Goal: Use online tool/utility: Use online tool/utility

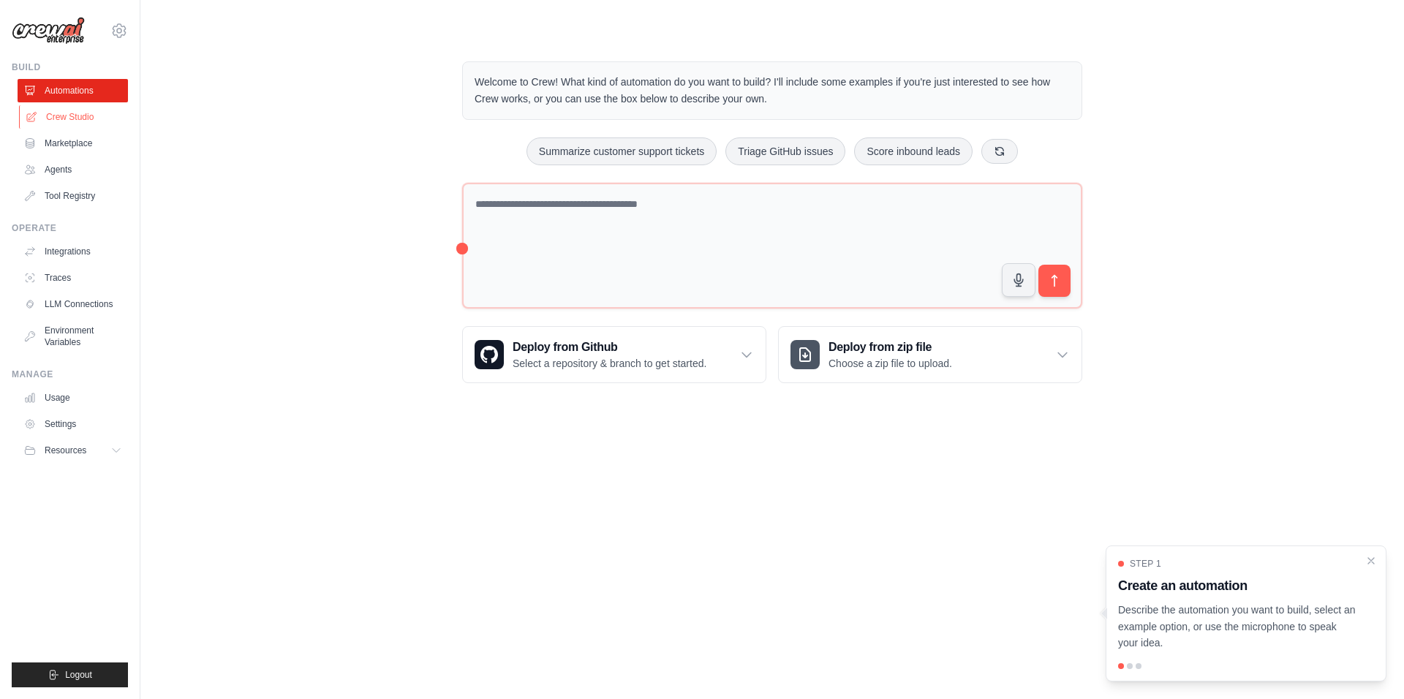
click at [53, 118] on link "Crew Studio" at bounding box center [74, 116] width 110 height 23
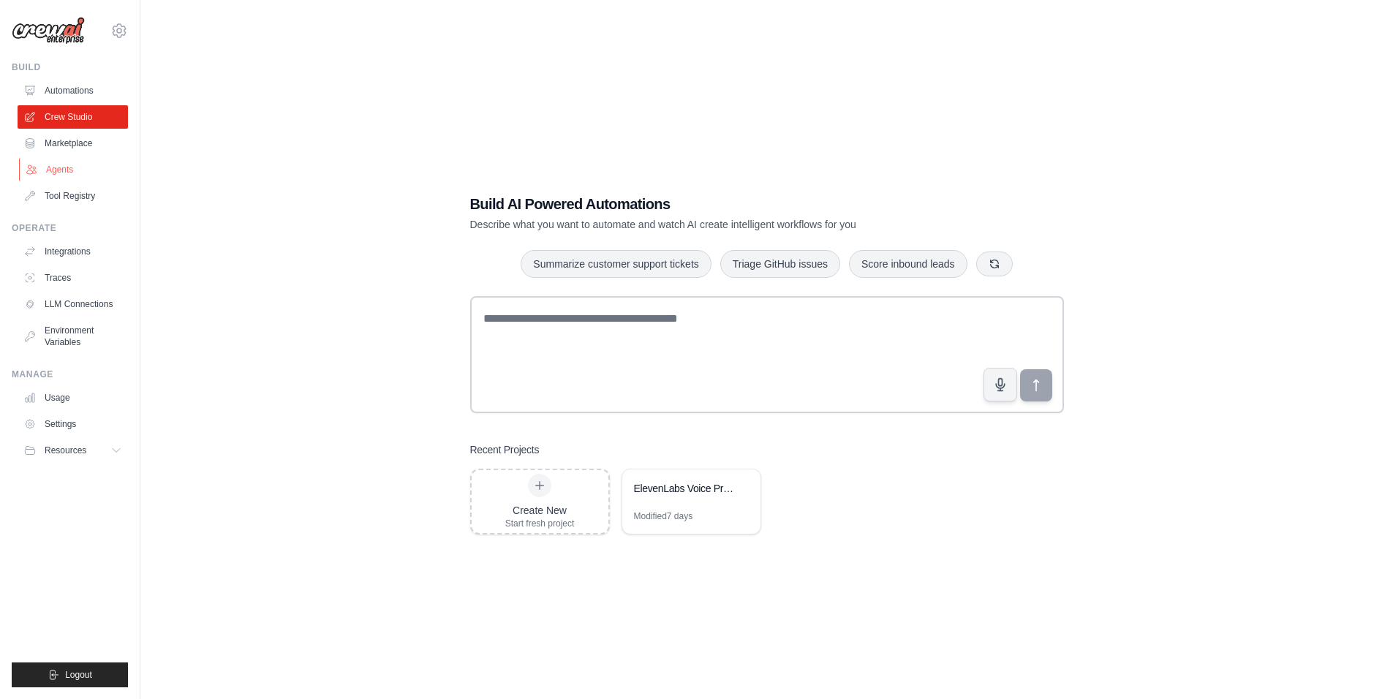
click at [67, 175] on link "Agents" at bounding box center [74, 169] width 110 height 23
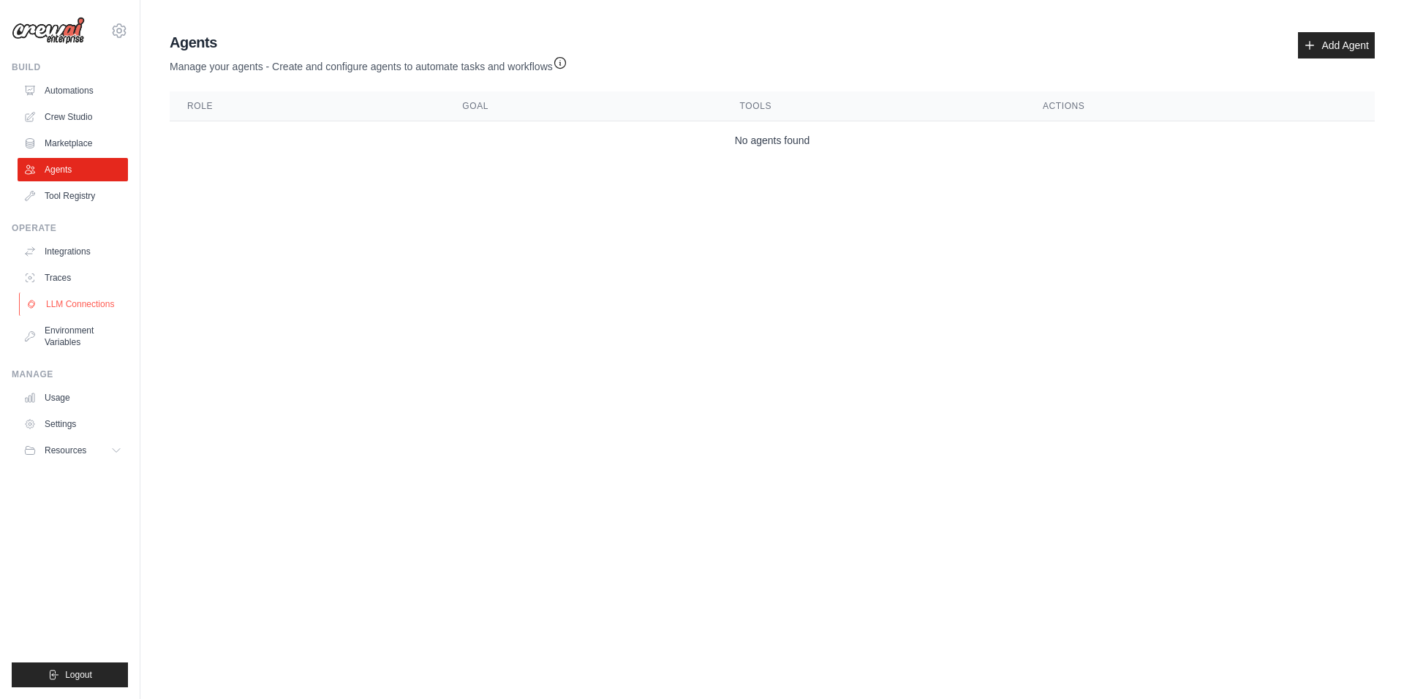
click at [60, 293] on link "LLM Connections" at bounding box center [74, 303] width 110 height 23
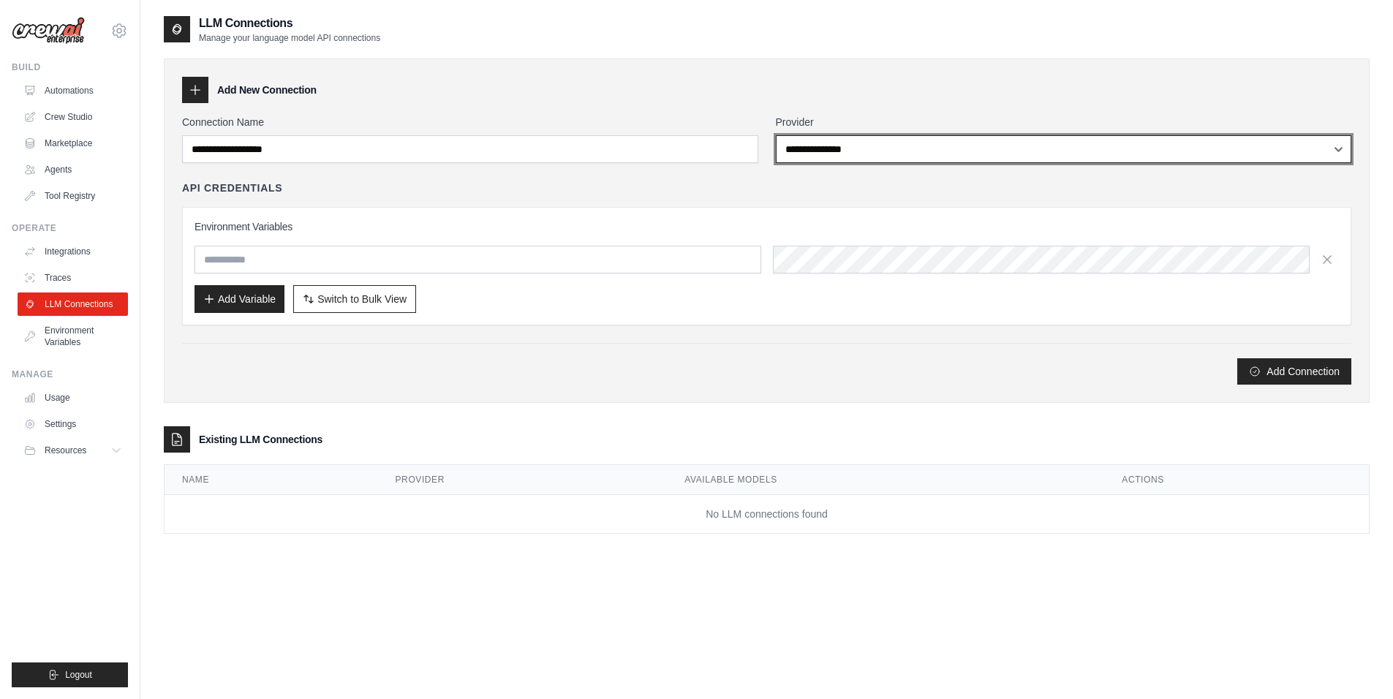
drag, startPoint x: 908, startPoint y: 142, endPoint x: 900, endPoint y: 151, distance: 12.4
click at [900, 151] on select "**********" at bounding box center [1064, 149] width 576 height 28
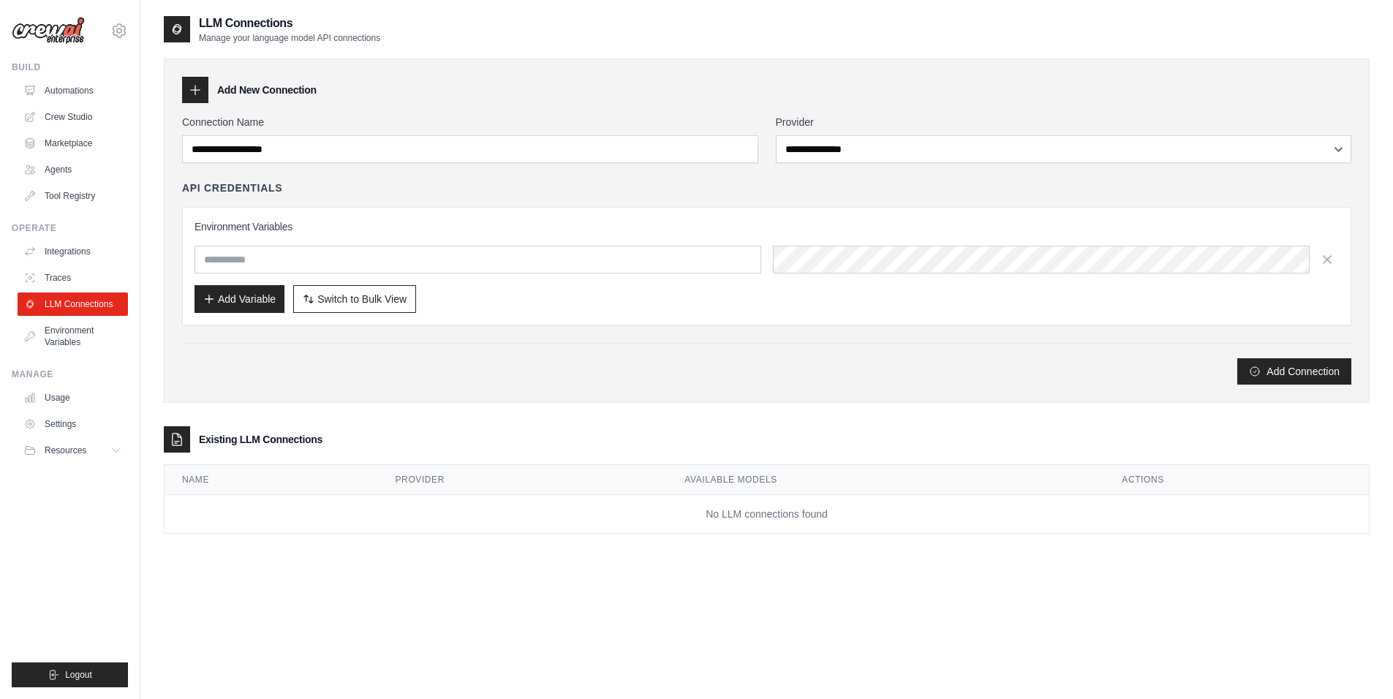
click at [14, 415] on div "Manage Usage Settings Resources Documentation GitHub Blog" at bounding box center [70, 415] width 116 height 94
click at [44, 401] on link "Usage" at bounding box center [74, 397] width 110 height 23
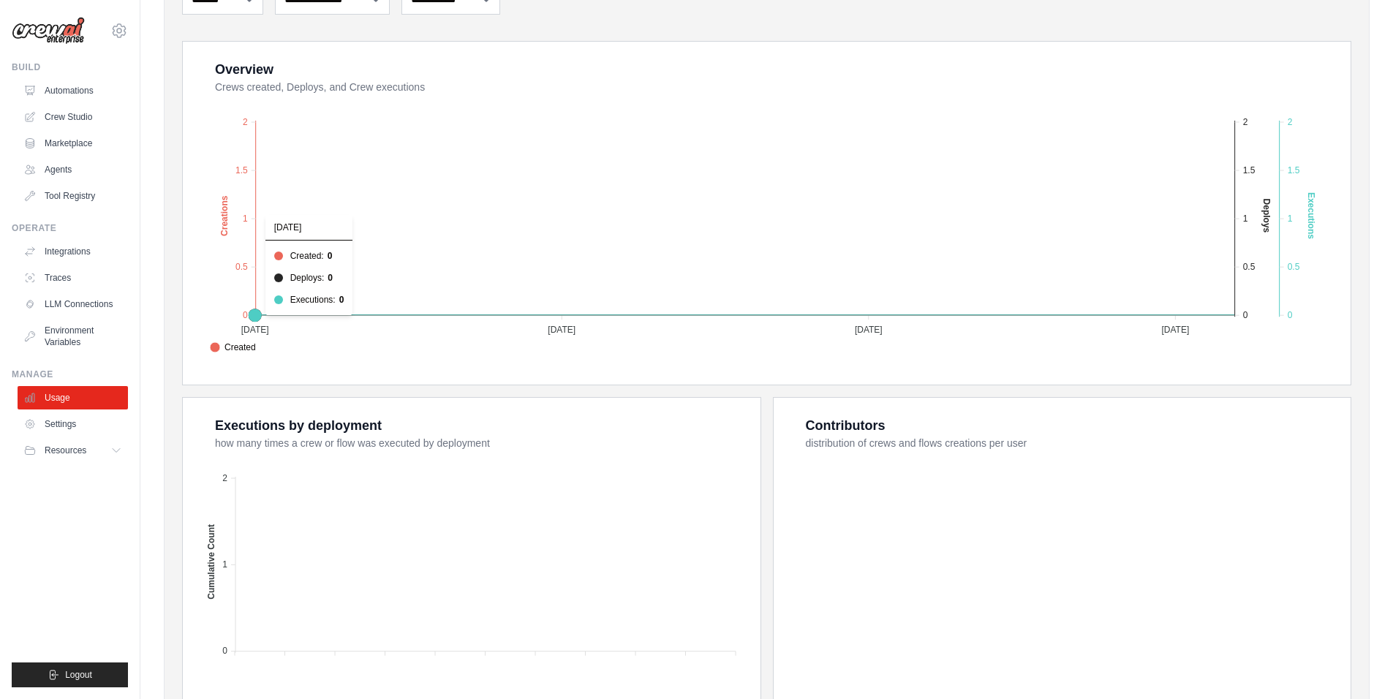
scroll to position [88, 0]
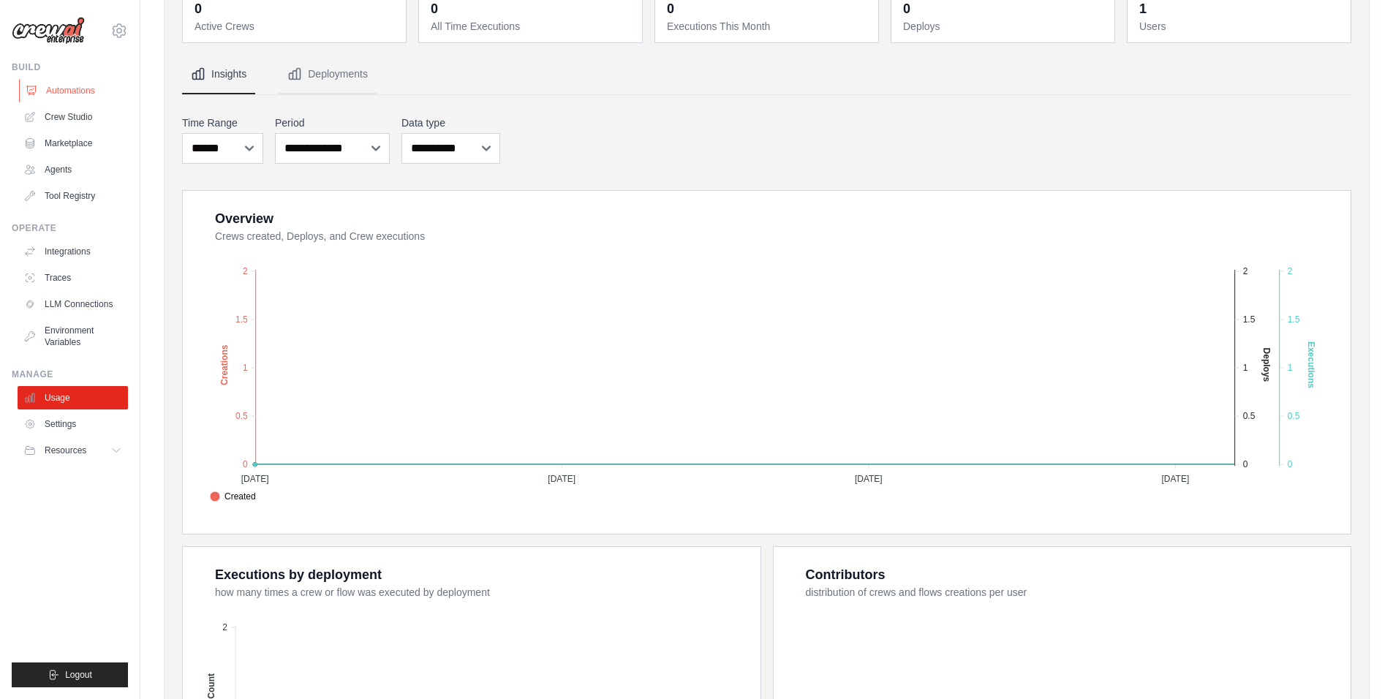
click at [80, 83] on link "Automations" at bounding box center [74, 90] width 110 height 23
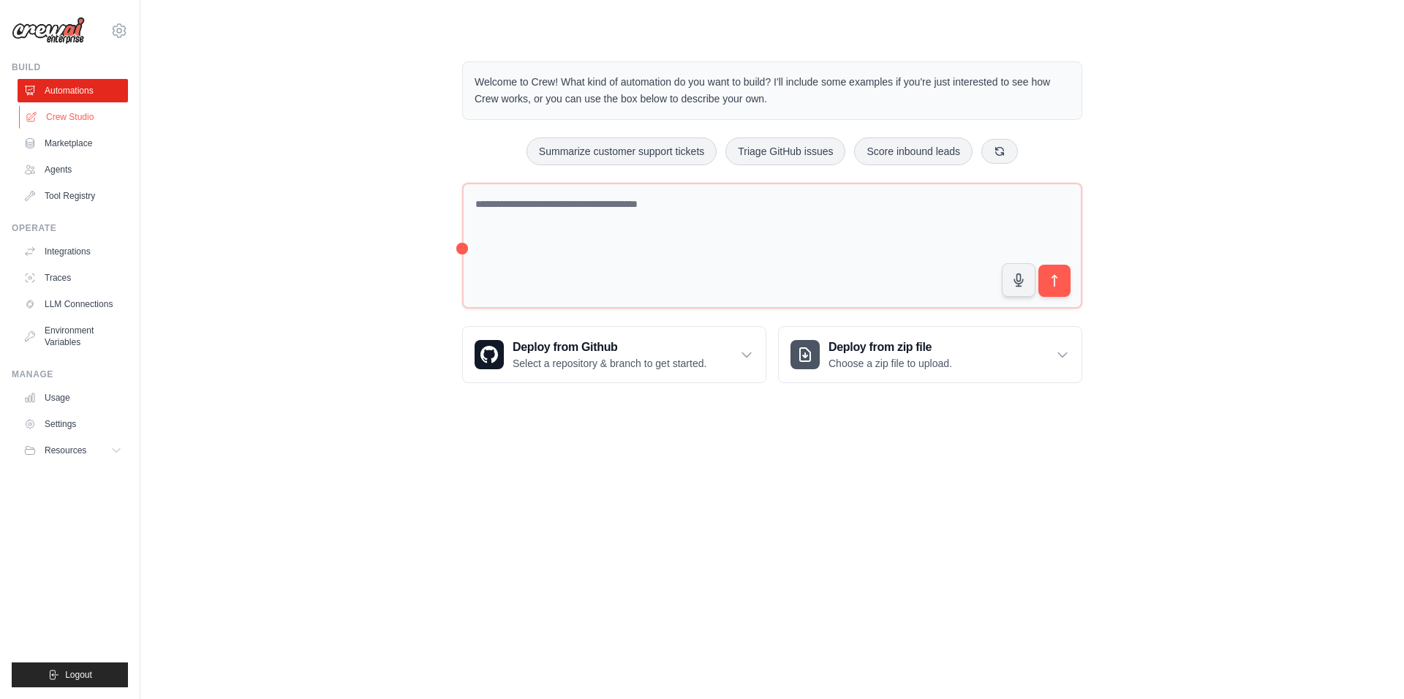
click at [94, 124] on link "Crew Studio" at bounding box center [74, 116] width 110 height 23
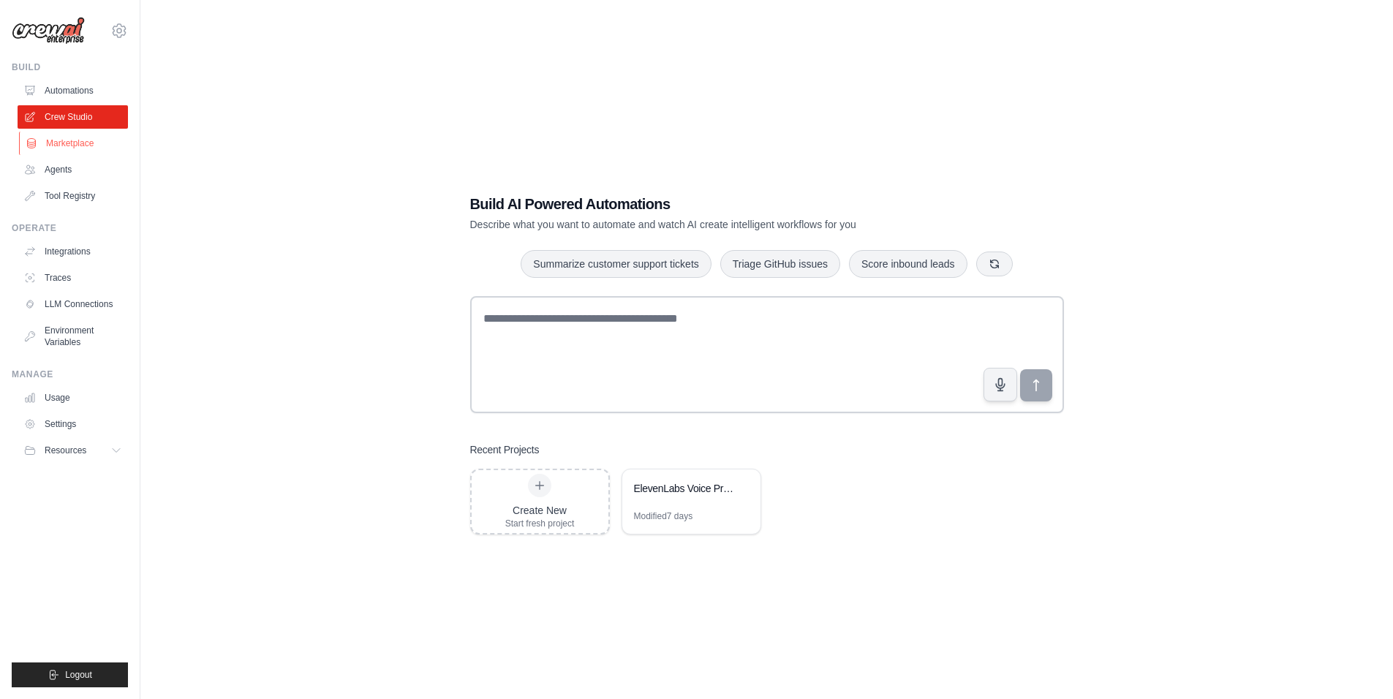
click at [75, 151] on link "Marketplace" at bounding box center [74, 143] width 110 height 23
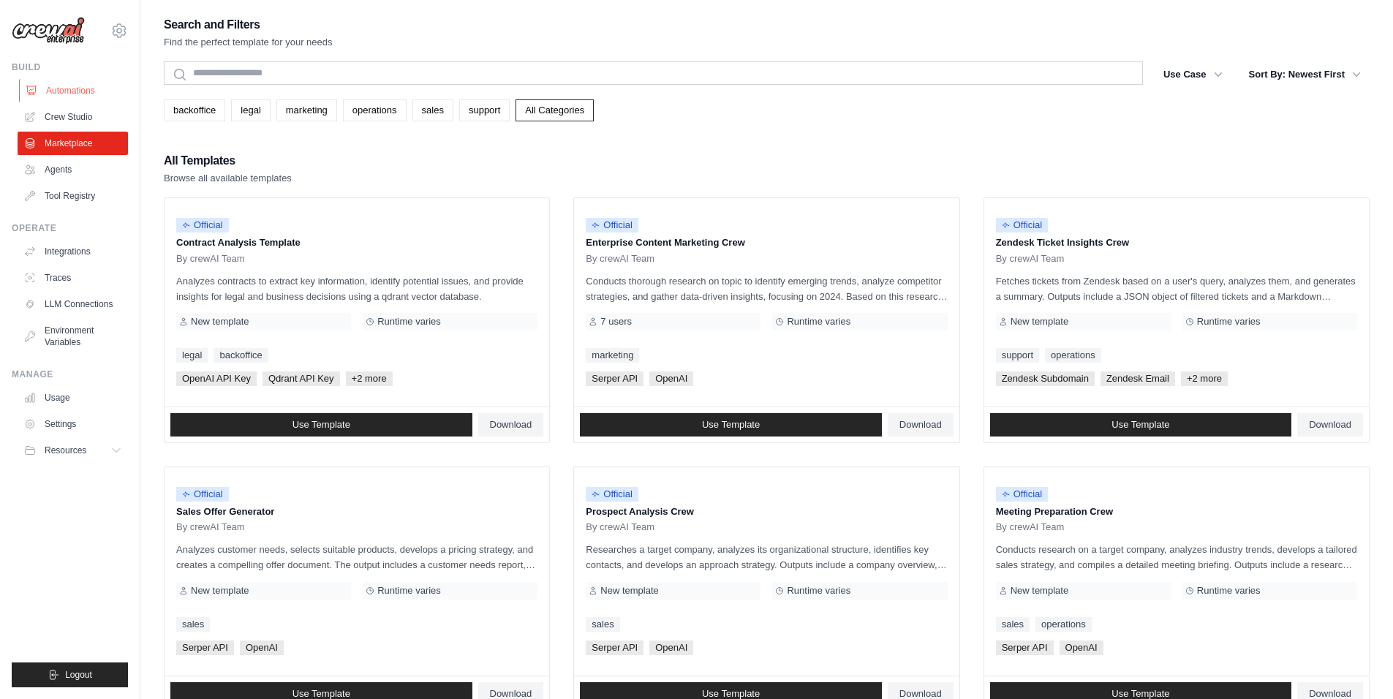
click at [80, 102] on link "Automations" at bounding box center [74, 90] width 110 height 23
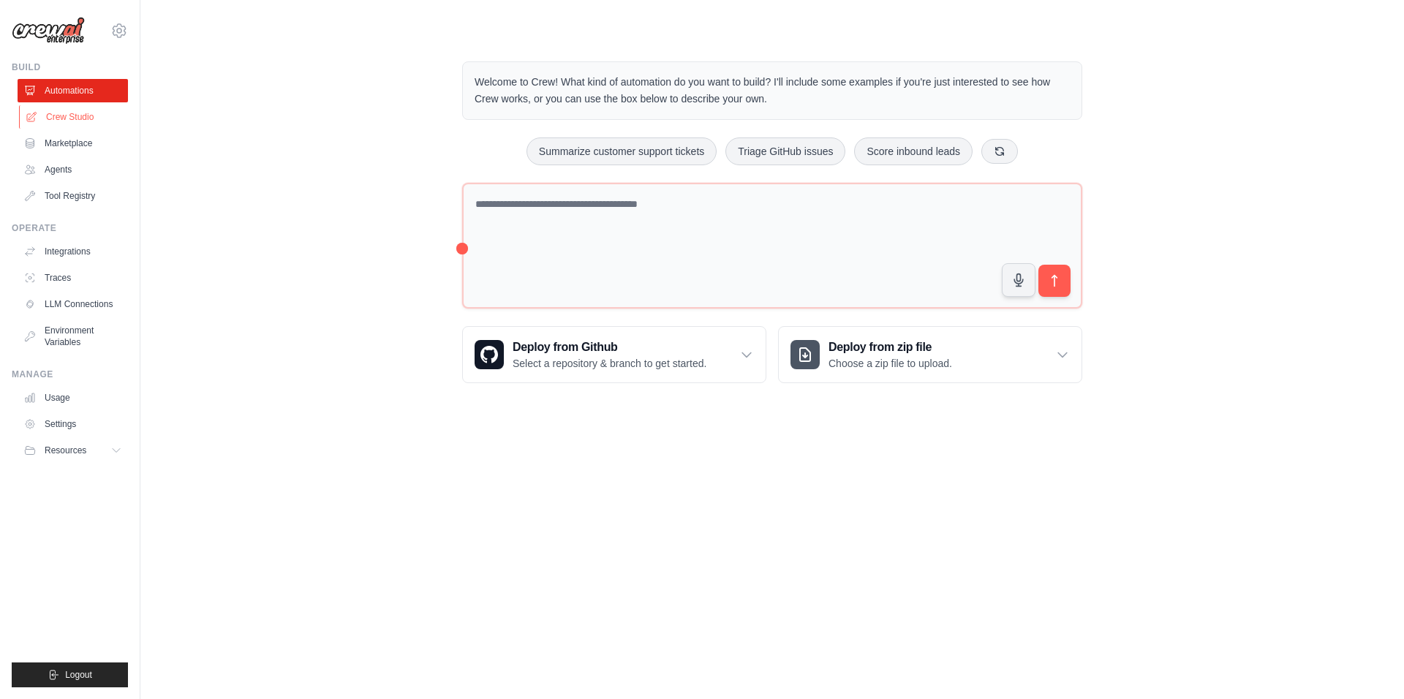
click at [99, 113] on link "Crew Studio" at bounding box center [74, 116] width 110 height 23
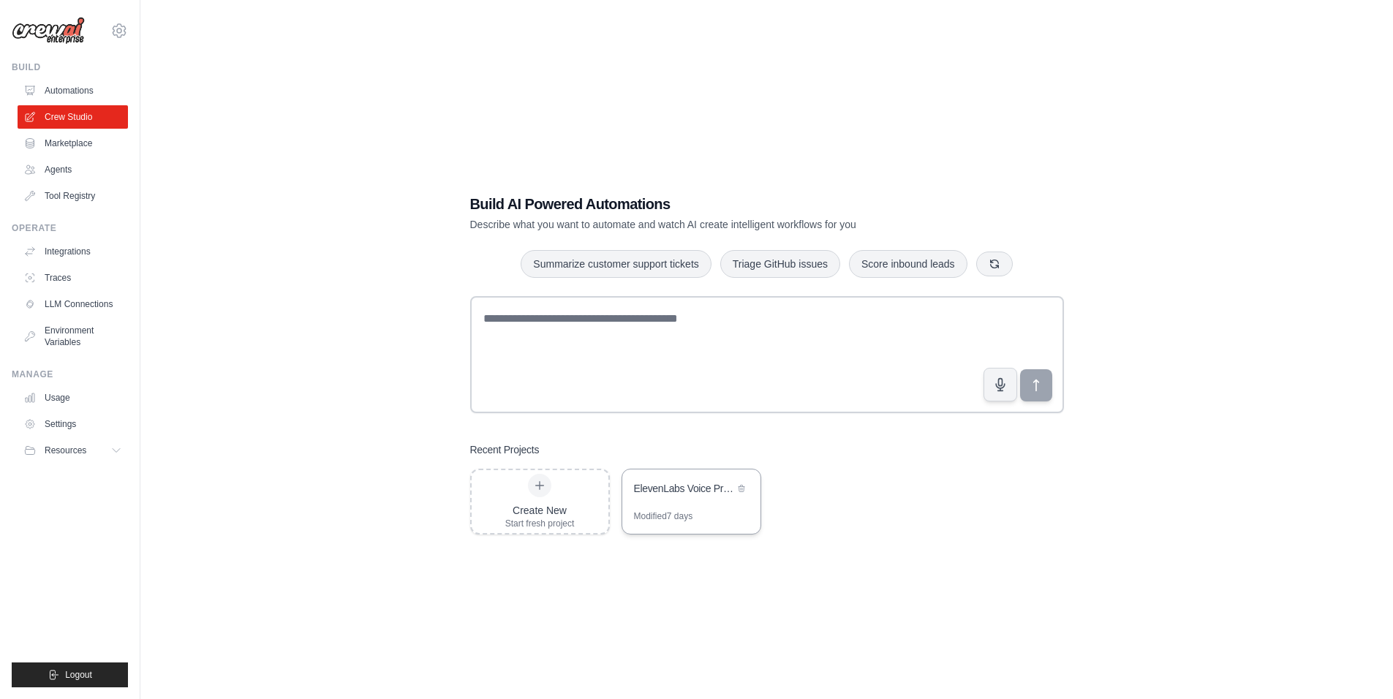
click at [749, 496] on div "ElevenLabs Voice Processing Pipeline" at bounding box center [691, 489] width 138 height 41
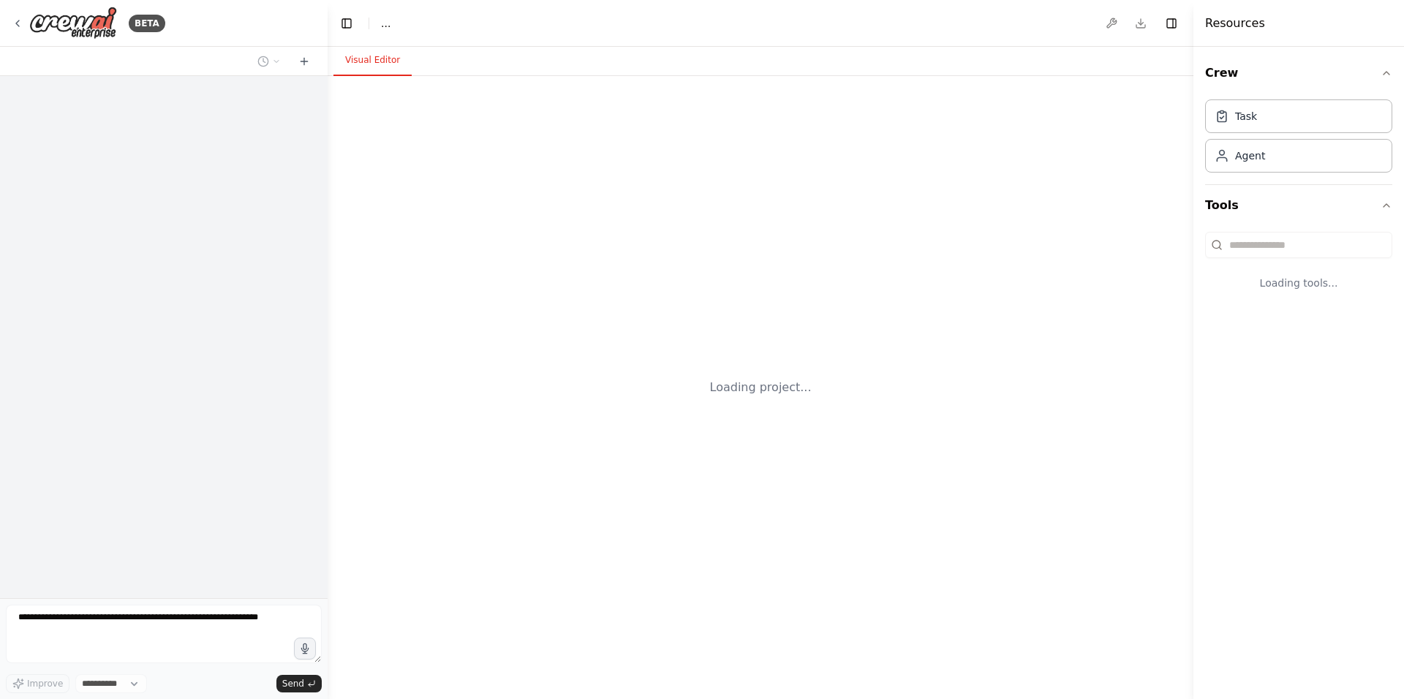
select select "****"
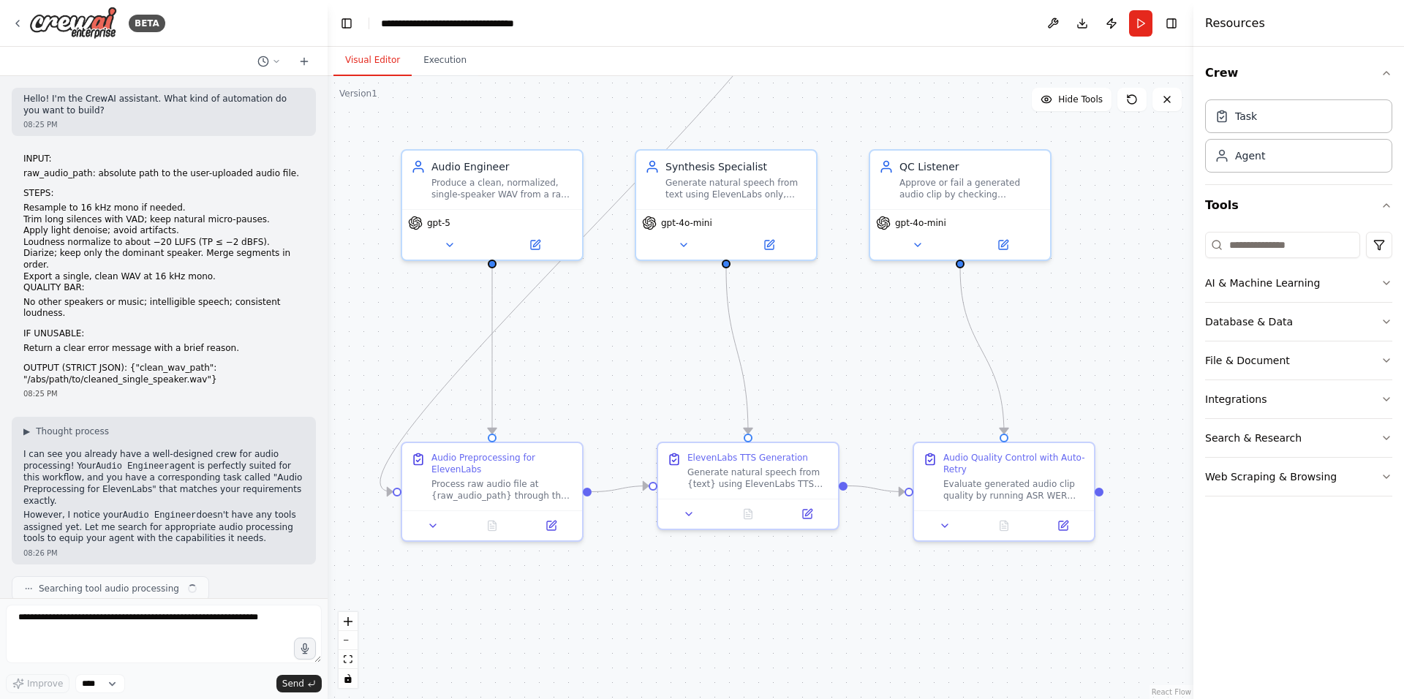
scroll to position [7369, 0]
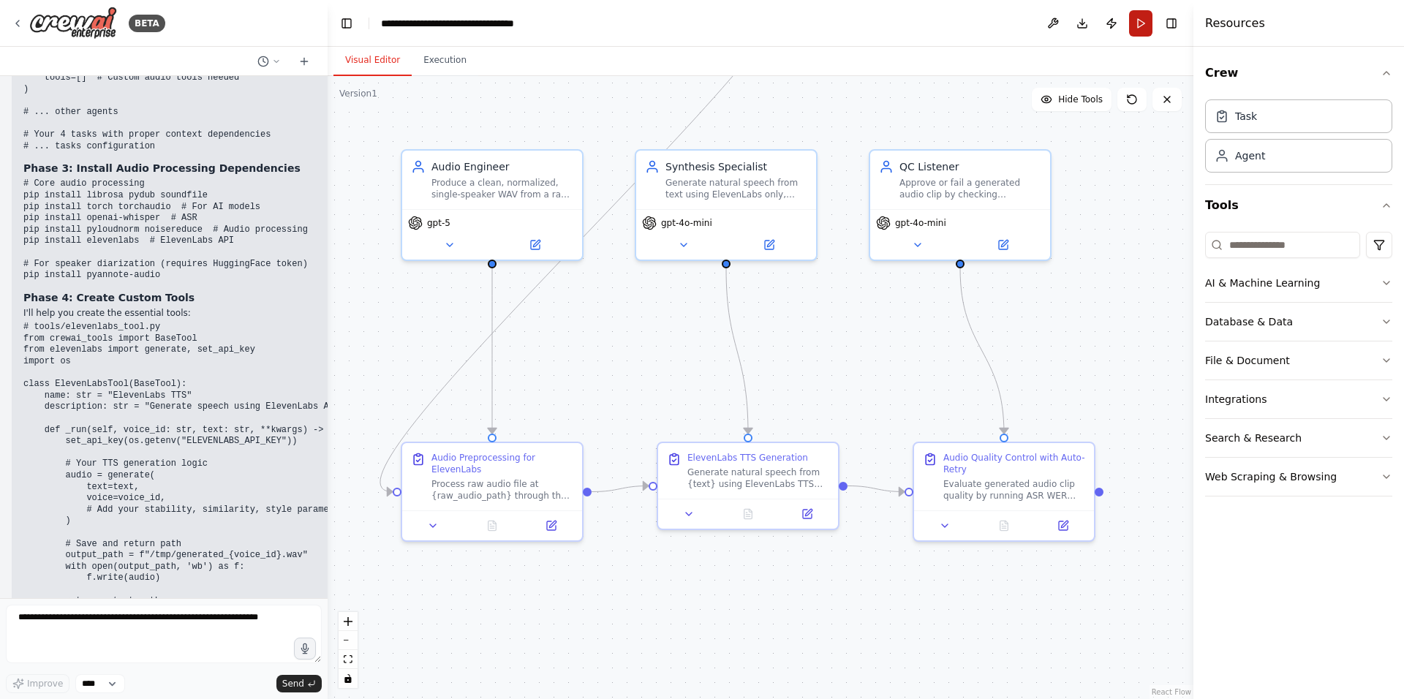
click at [1141, 26] on button "Run" at bounding box center [1140, 23] width 23 height 26
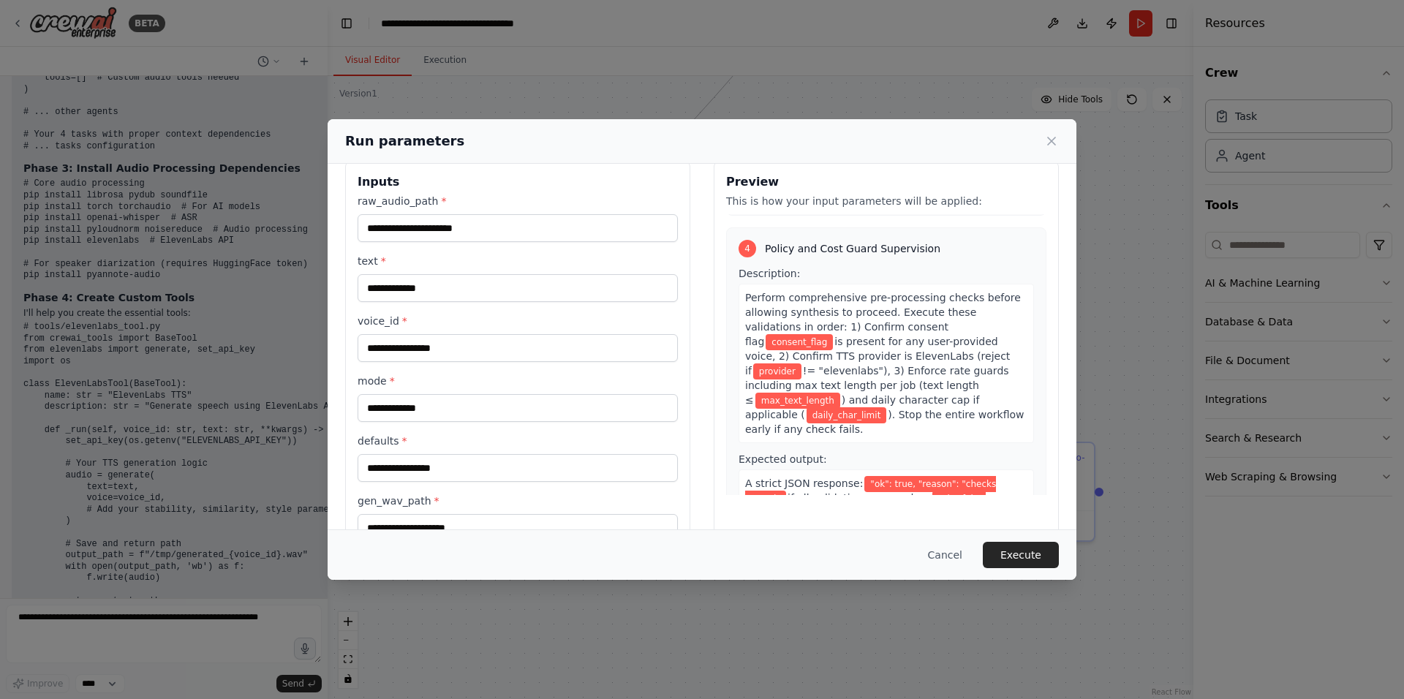
scroll to position [0, 0]
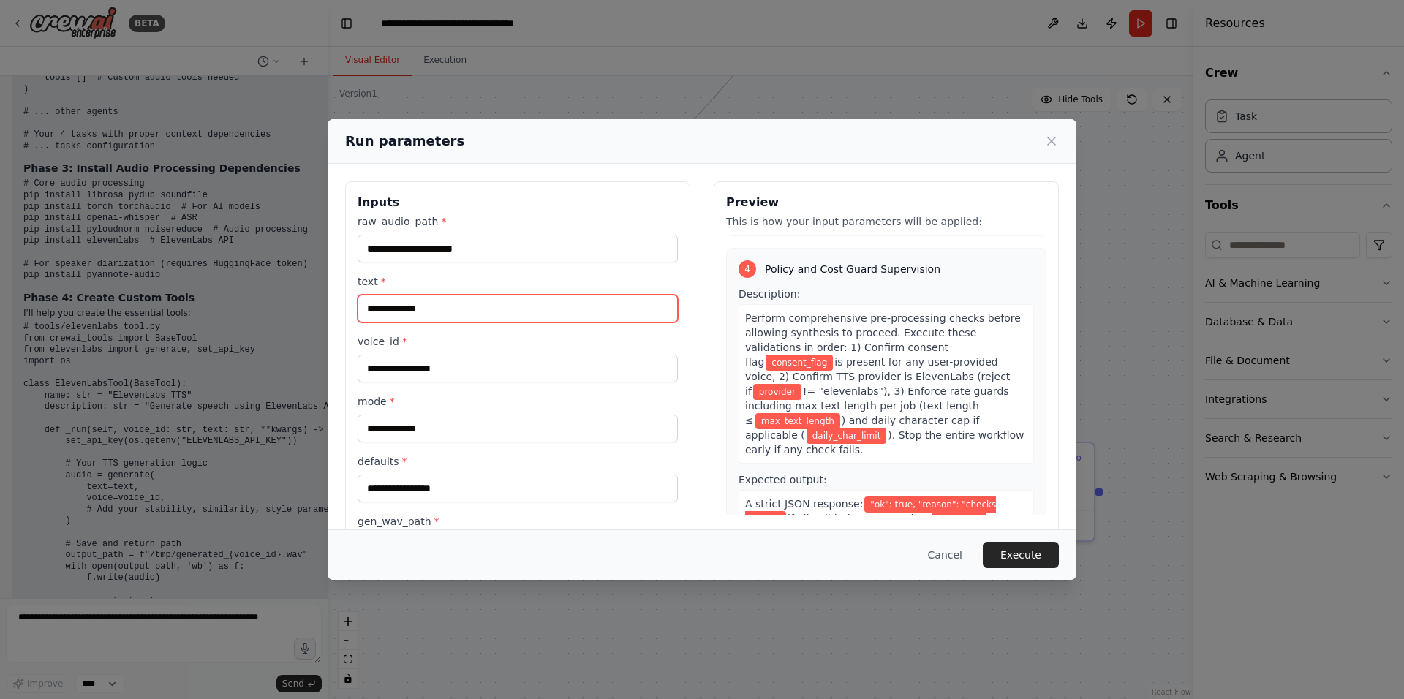
click at [507, 298] on input "text *" at bounding box center [517, 309] width 320 height 28
click at [1039, 569] on div "Cancel Execute" at bounding box center [702, 554] width 749 height 50
click at [1011, 554] on button "Execute" at bounding box center [1021, 555] width 76 height 26
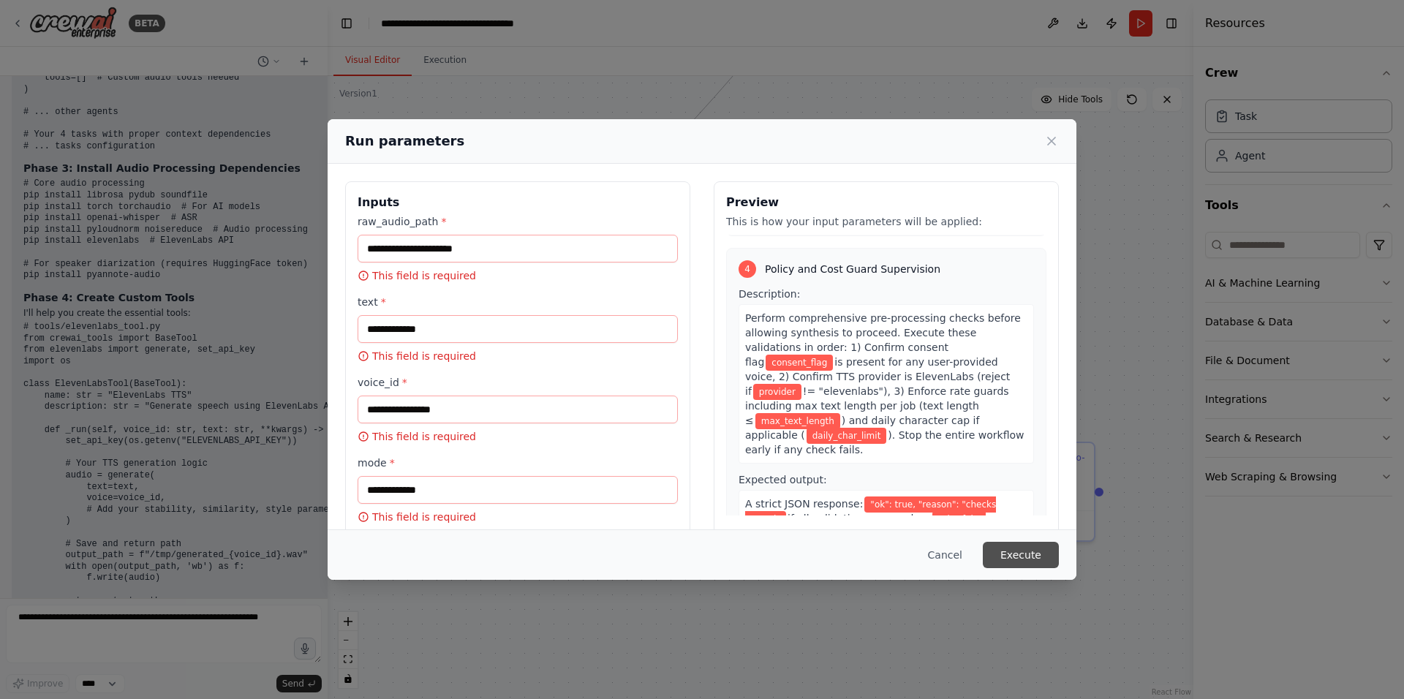
click at [1007, 553] on button "Execute" at bounding box center [1021, 555] width 76 height 26
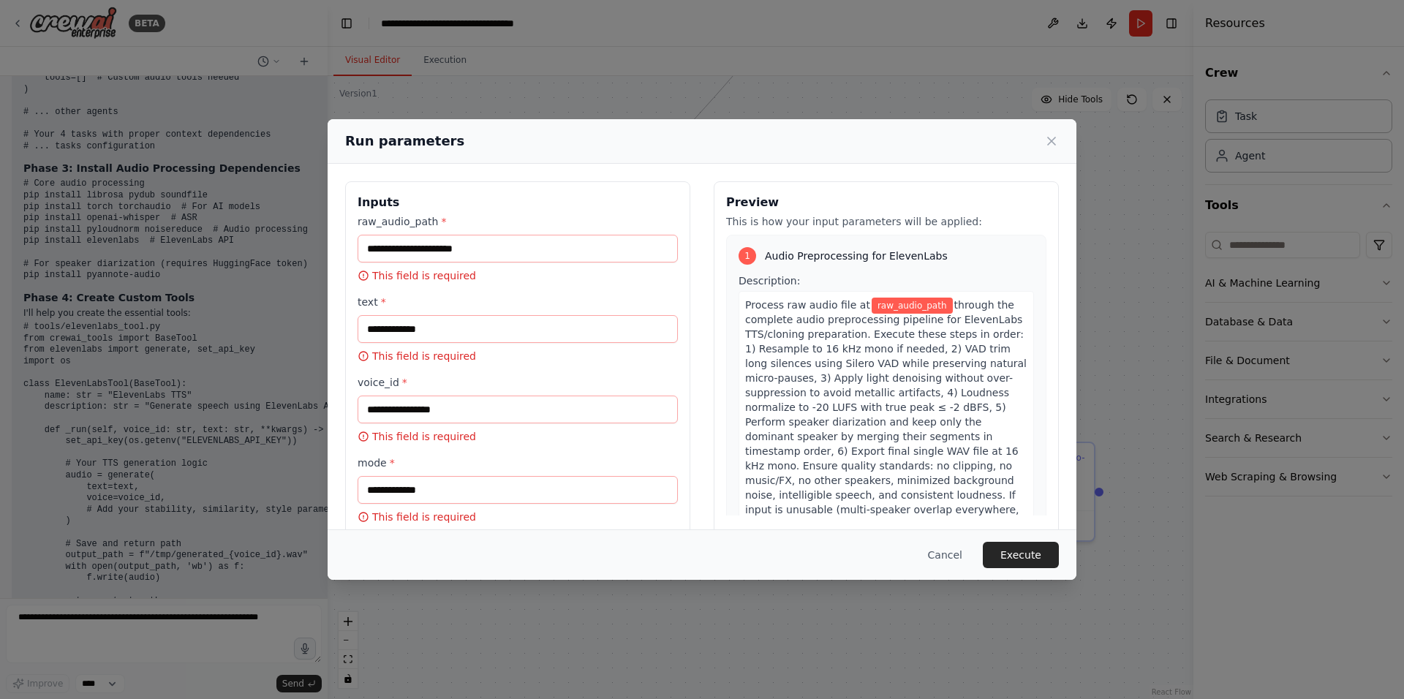
click at [730, 61] on div "Run parameters Inputs raw_audio_path * This field is required text * This field…" at bounding box center [702, 349] width 1404 height 699
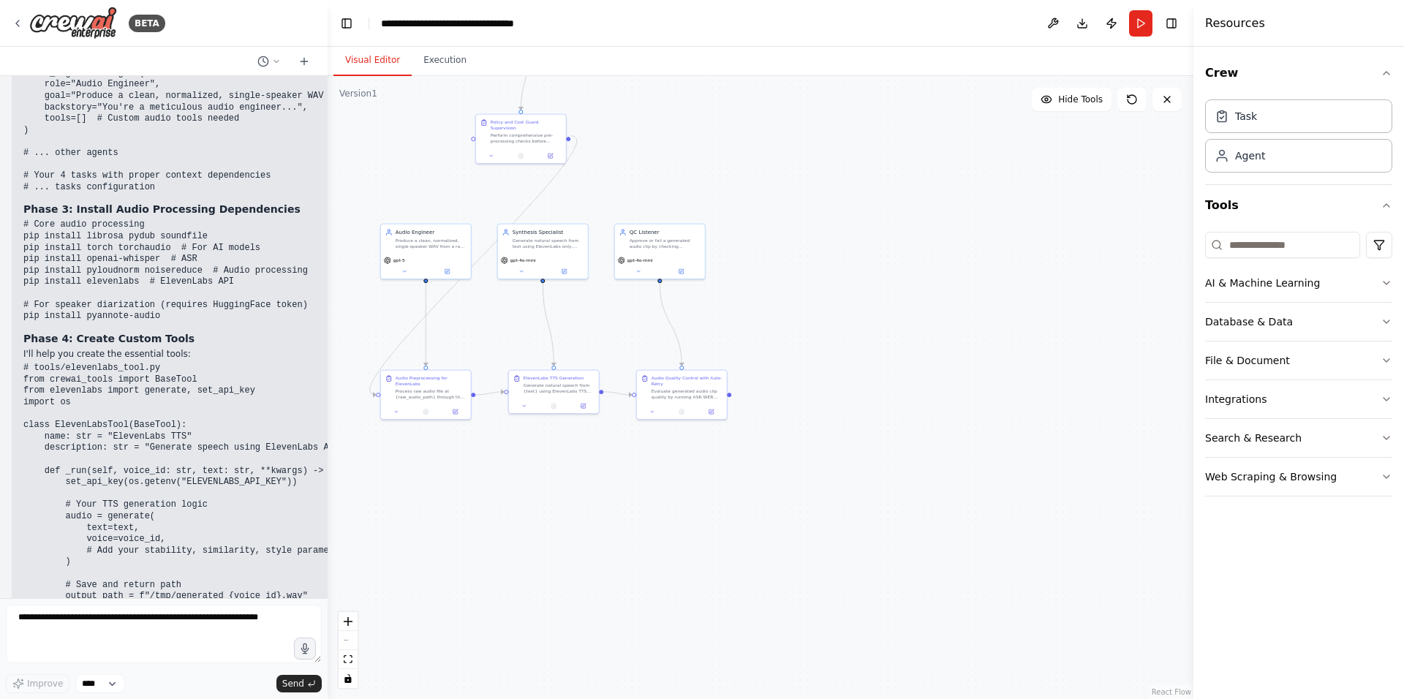
scroll to position [7369, 0]
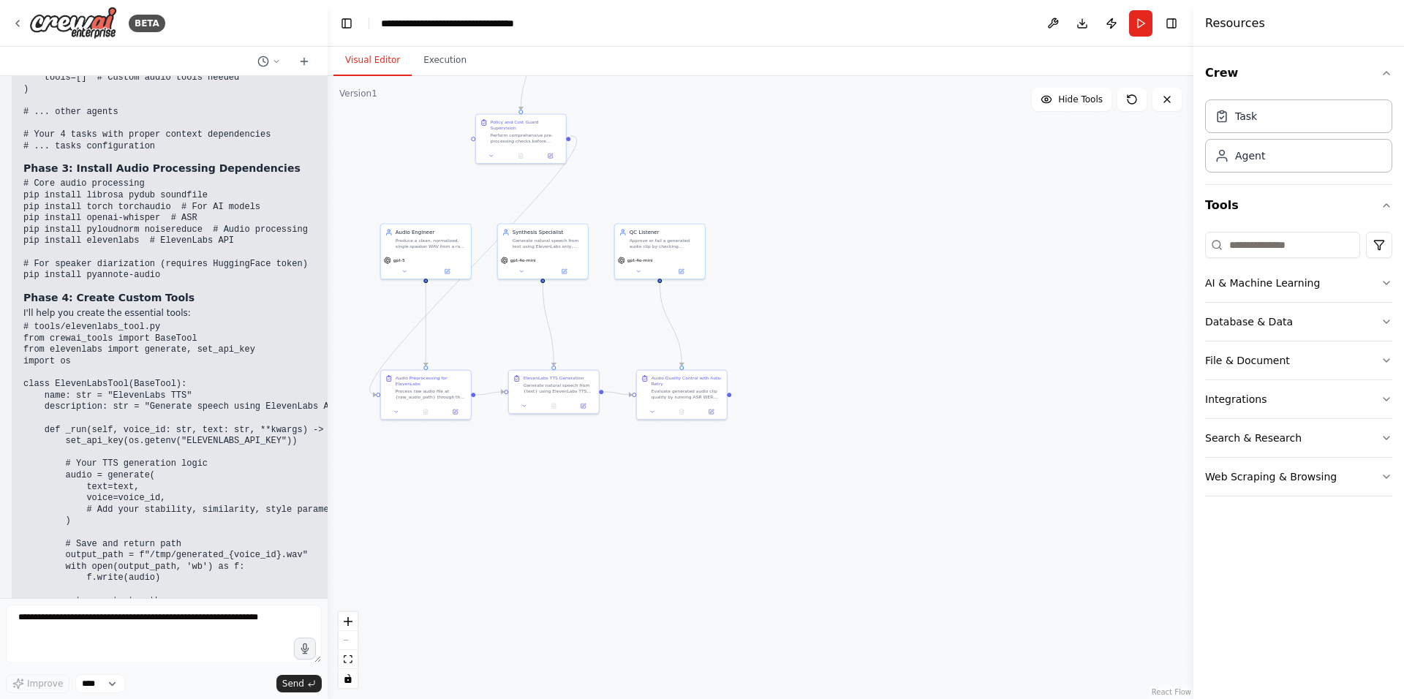
drag, startPoint x: 181, startPoint y: 551, endPoint x: 109, endPoint y: 485, distance: 97.8
click at [109, 485] on div "▶ Thought process Perfect! Let me guide you through the process of taking your …" at bounding box center [302, 285] width 558 height 1250
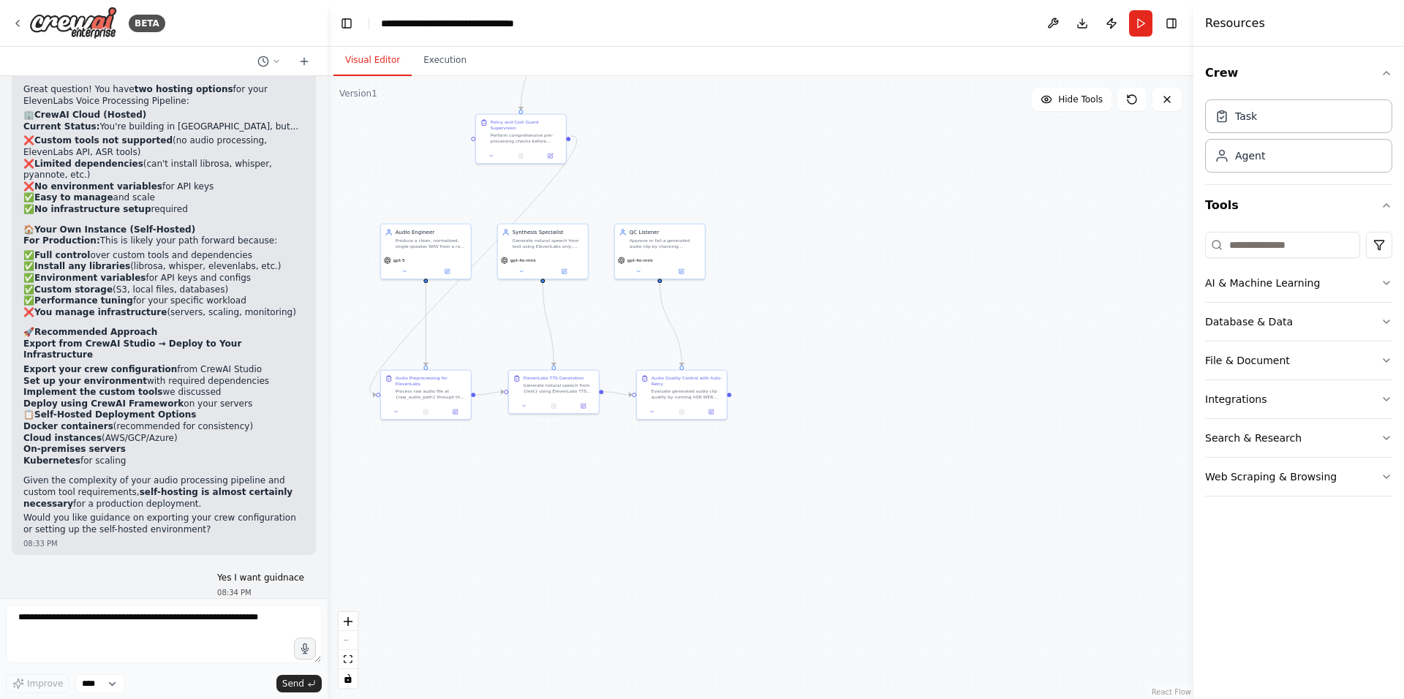
scroll to position [6404, 0]
drag, startPoint x: 132, startPoint y: 562, endPoint x: 28, endPoint y: 314, distance: 269.7
copy div "Perfect! Let me guide you through the process of taking your ElevenLabs Voice P…"
click at [115, 696] on strong "Phase 1: Export & Setup Environment" at bounding box center [132, 702] width 218 height 12
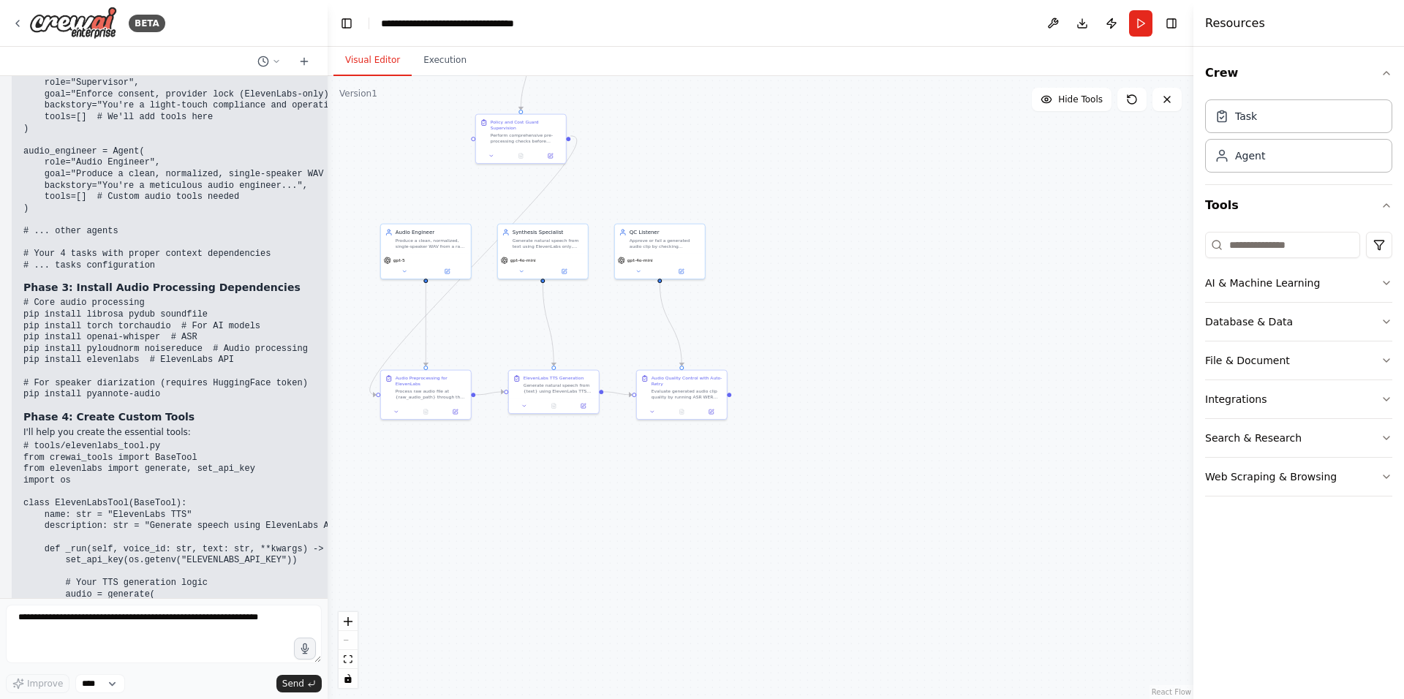
scroll to position [7369, 0]
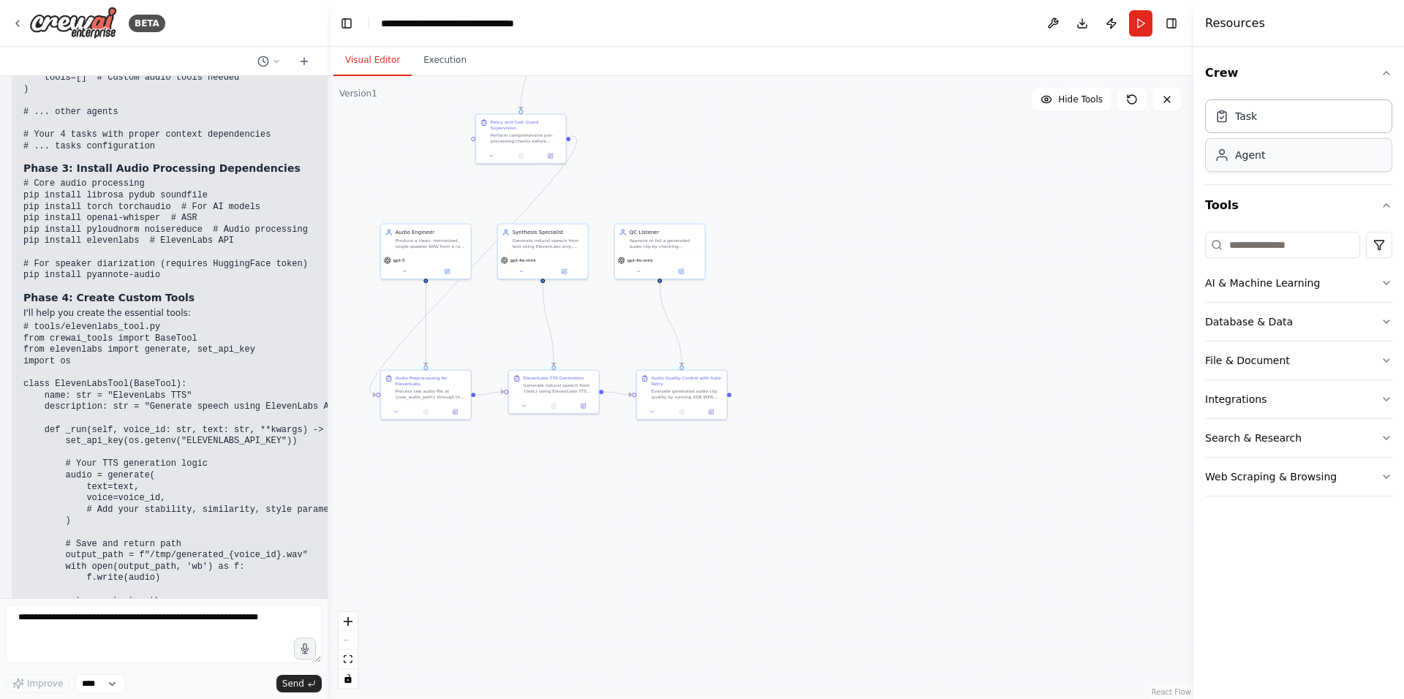
click at [1256, 164] on div "Agent" at bounding box center [1298, 155] width 187 height 34
click at [1251, 153] on div "Agent" at bounding box center [1250, 155] width 30 height 15
click at [1271, 121] on div "Task" at bounding box center [1298, 116] width 187 height 34
click at [1279, 292] on button "AI & Machine Learning" at bounding box center [1298, 283] width 187 height 38
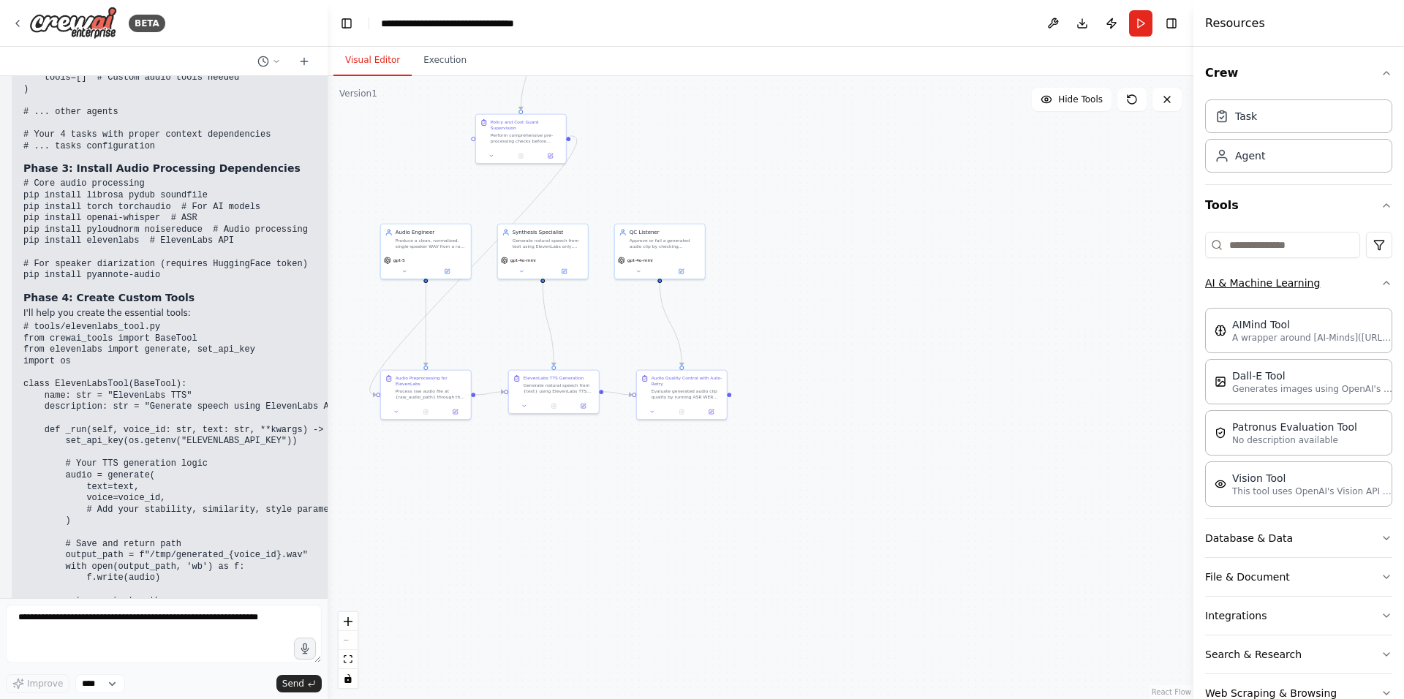
click at [1301, 291] on button "AI & Machine Learning" at bounding box center [1298, 283] width 187 height 38
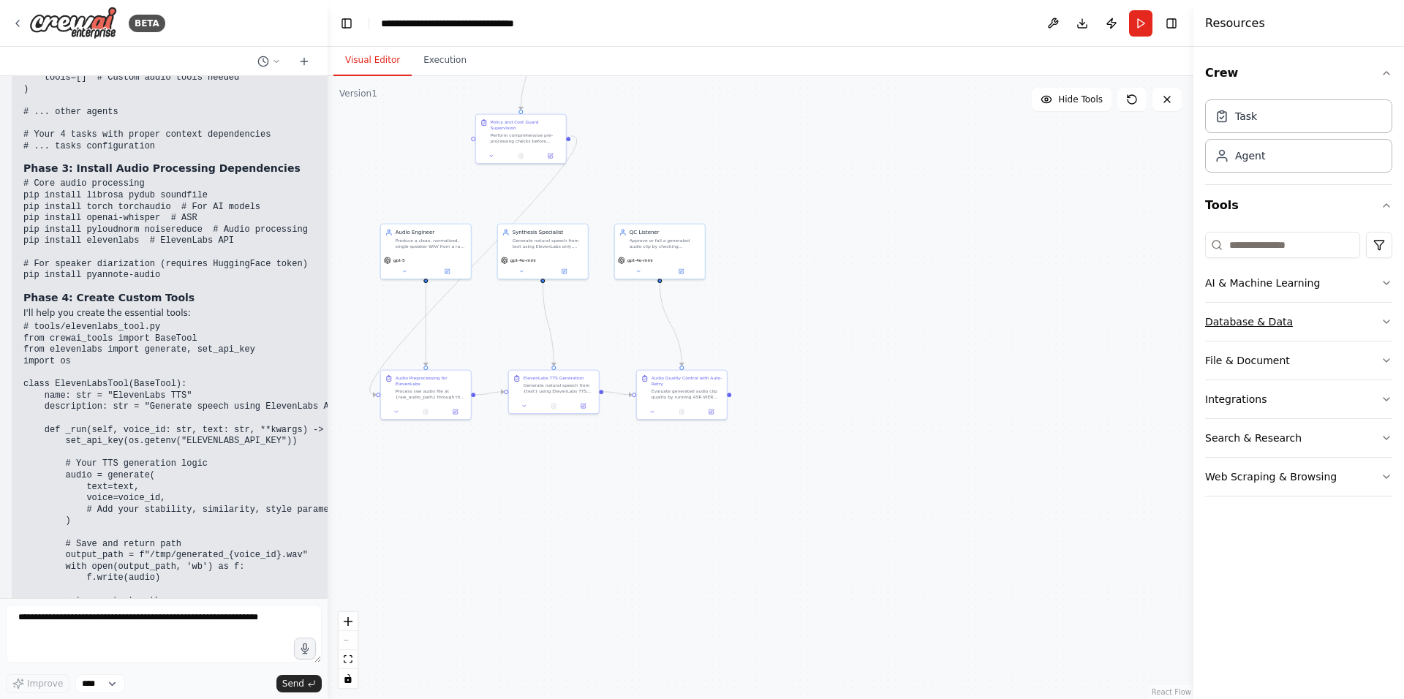
click at [1286, 316] on button "Database & Data" at bounding box center [1298, 322] width 187 height 38
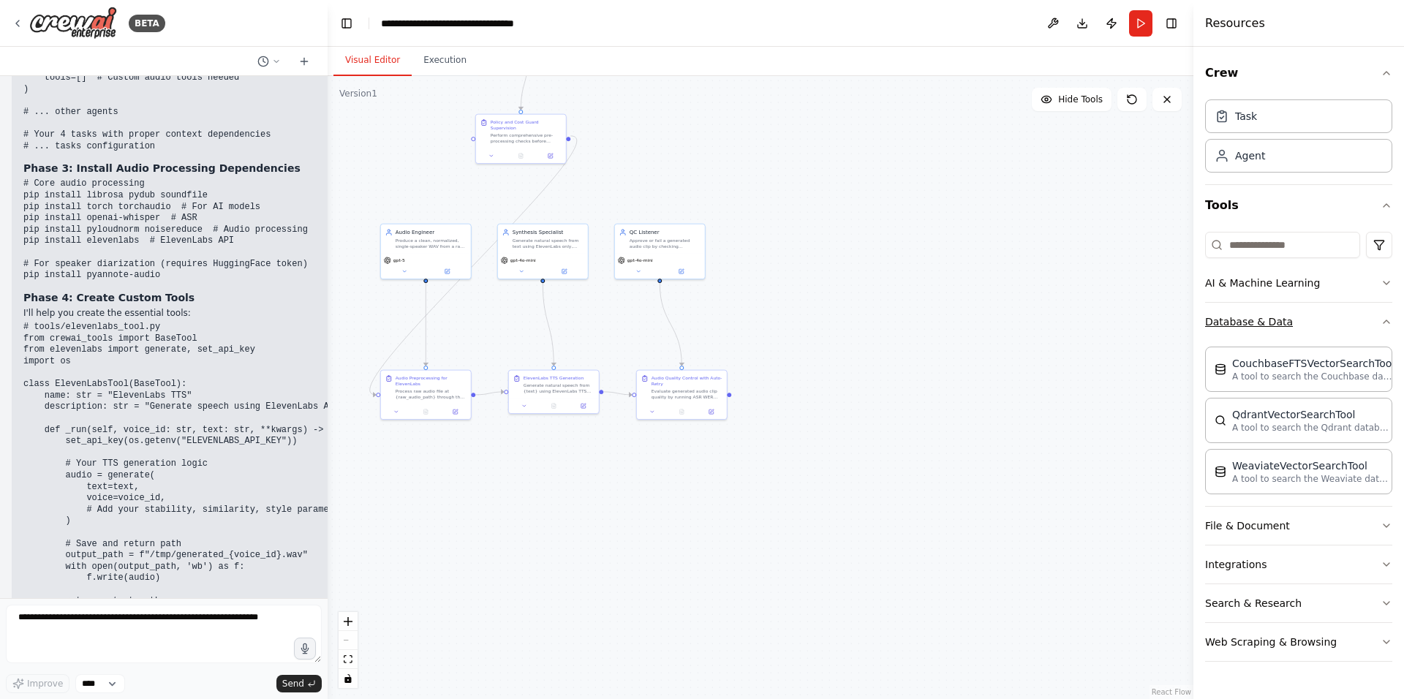
click at [1268, 321] on button "Database & Data" at bounding box center [1298, 322] width 187 height 38
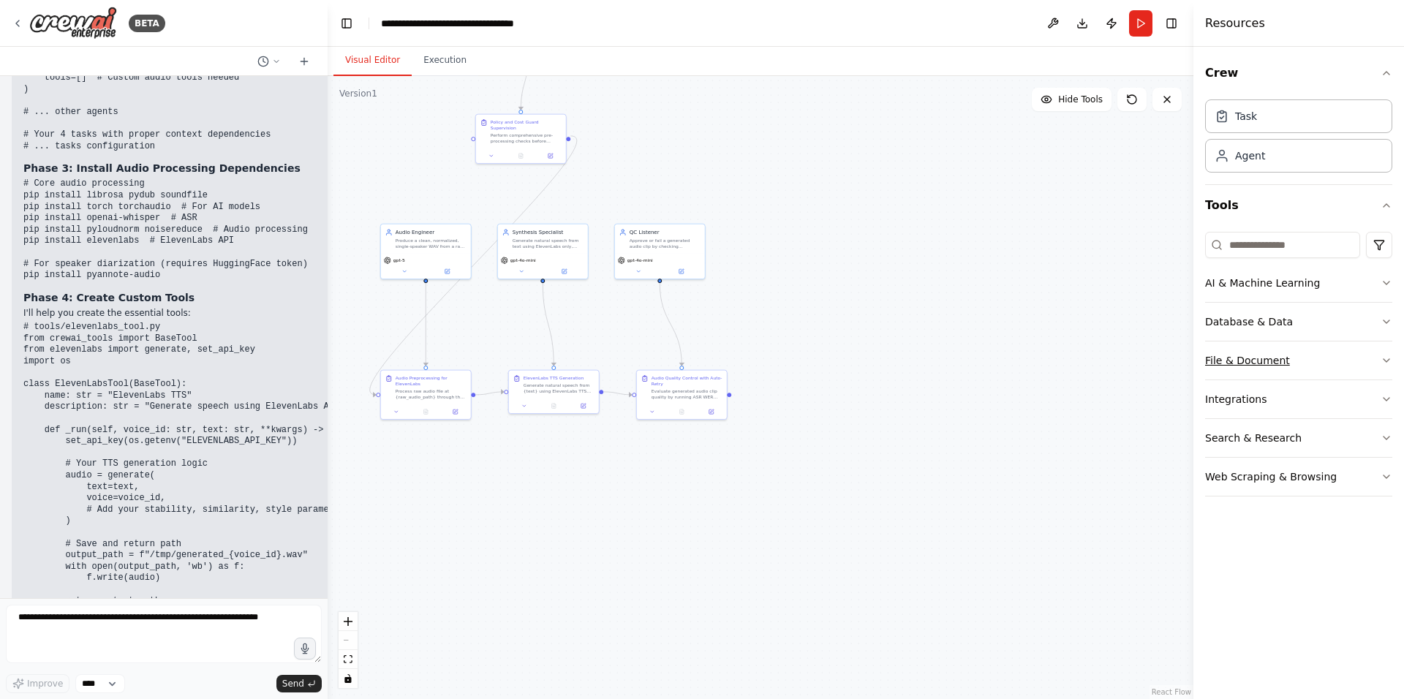
click at [1258, 368] on button "File & Document" at bounding box center [1298, 360] width 187 height 38
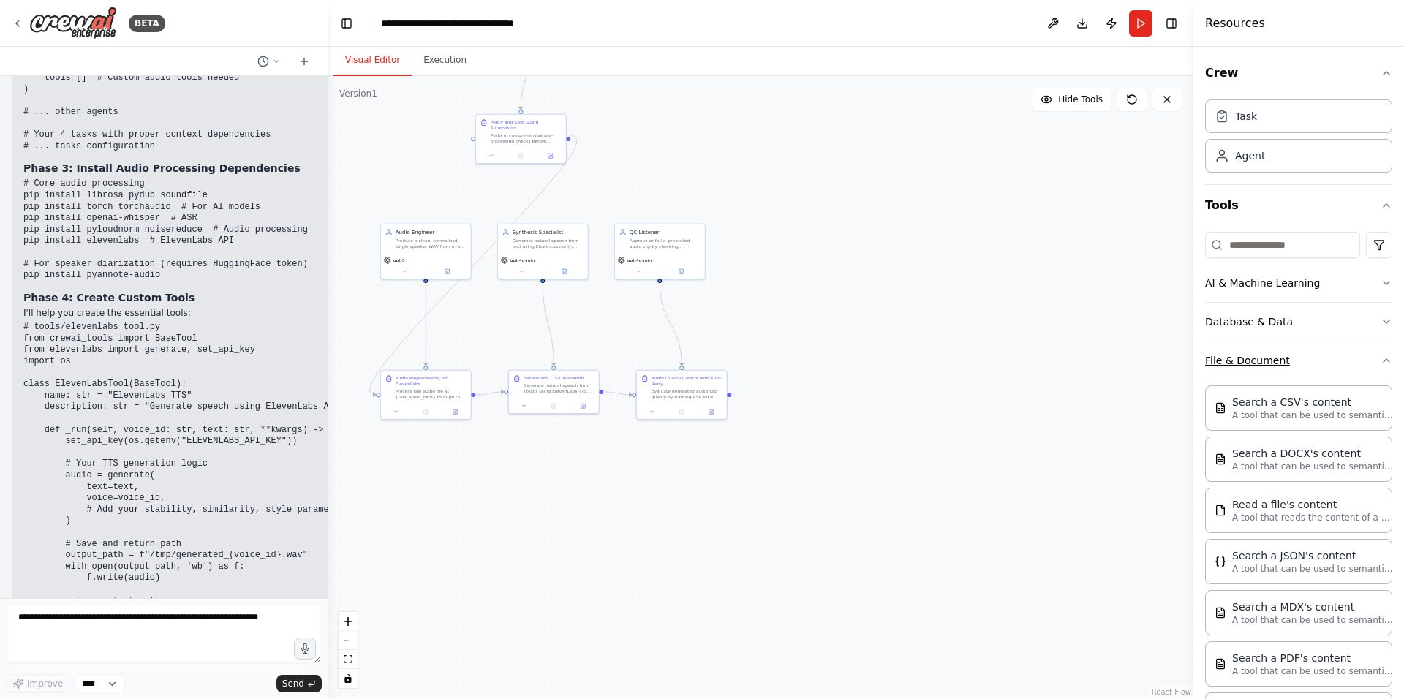
click at [1257, 360] on button "File & Document" at bounding box center [1298, 360] width 187 height 38
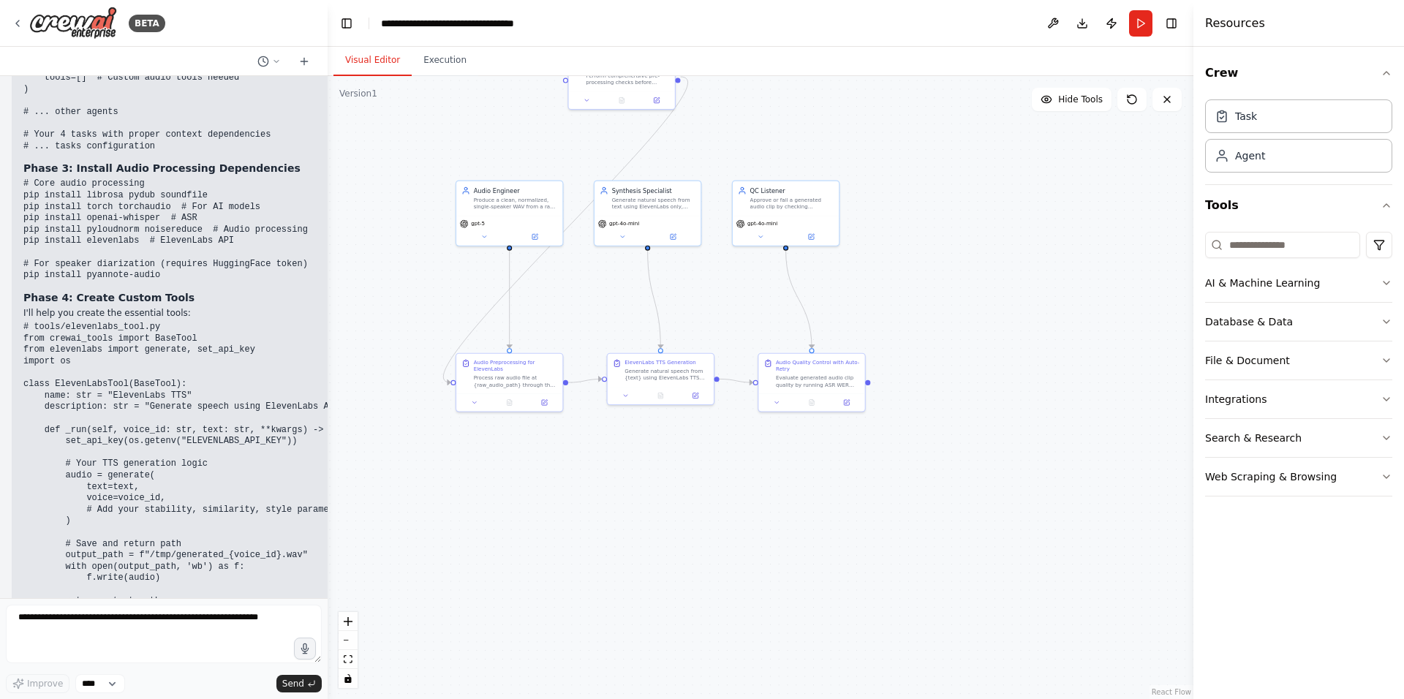
drag, startPoint x: 717, startPoint y: 299, endPoint x: 867, endPoint y: 251, distance: 157.2
click at [867, 251] on div ".deletable-edge-delete-btn { width: 20px; height: 20px; border: 0px solid #ffff…" at bounding box center [761, 387] width 866 height 623
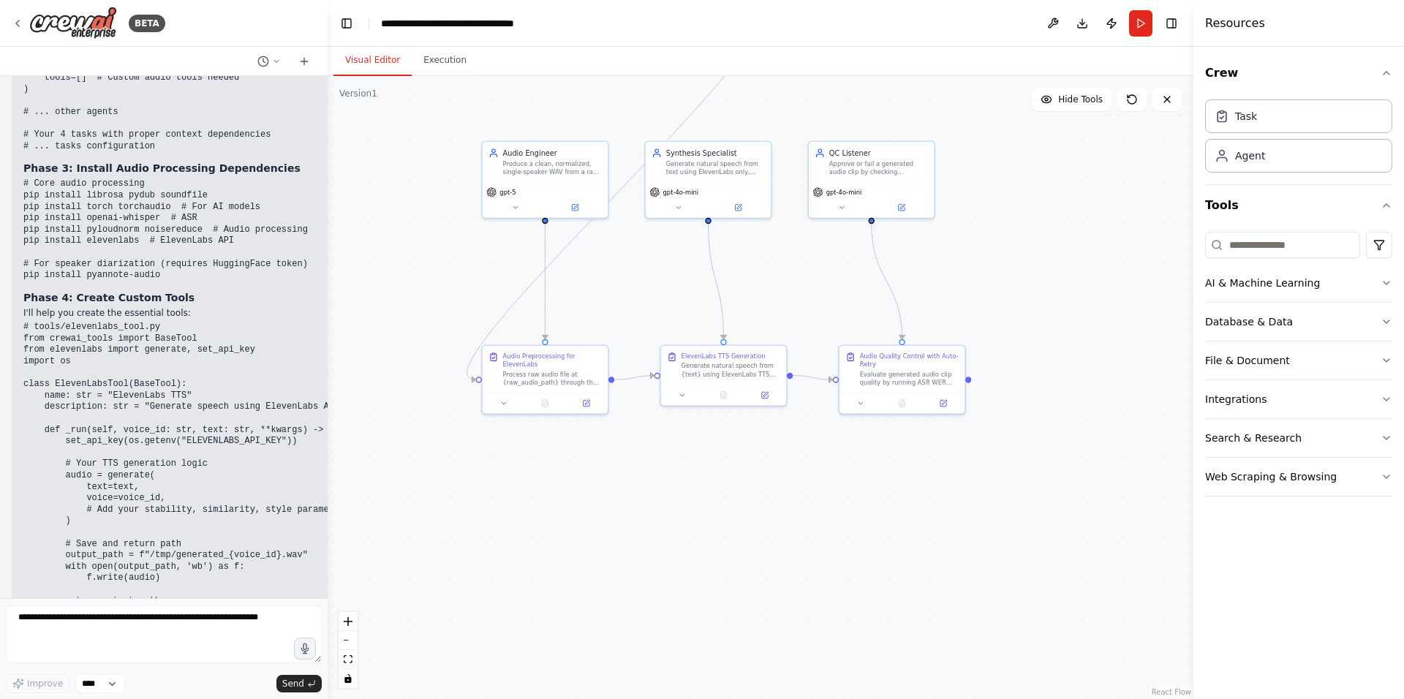
drag, startPoint x: 943, startPoint y: 261, endPoint x: 974, endPoint y: 251, distance: 32.1
click at [974, 251] on div ".deletable-edge-delete-btn { width: 20px; height: 20px; border: 0px solid #ffff…" at bounding box center [761, 387] width 866 height 623
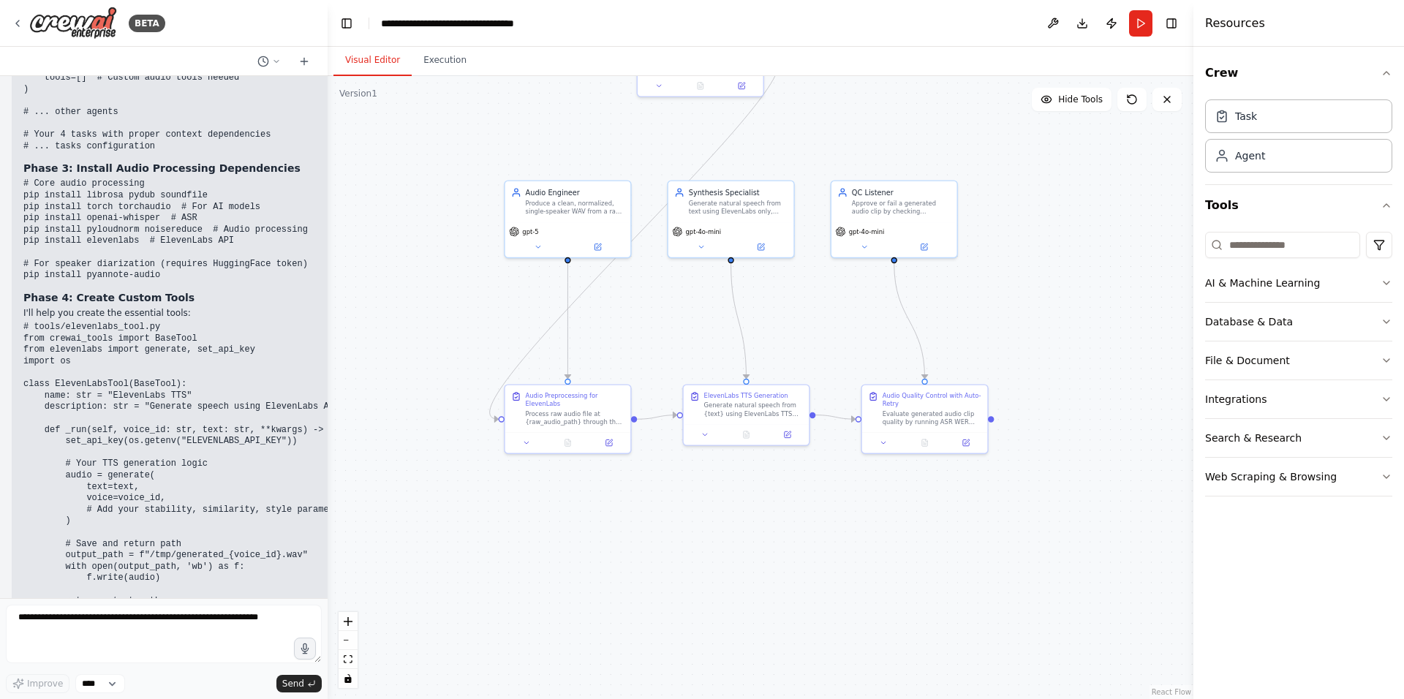
drag, startPoint x: 974, startPoint y: 251, endPoint x: 996, endPoint y: 291, distance: 45.5
click at [996, 291] on div ".deletable-edge-delete-btn { width: 20px; height: 20px; border: 0px solid #ffff…" at bounding box center [761, 387] width 866 height 623
